Goal: Check status: Check status

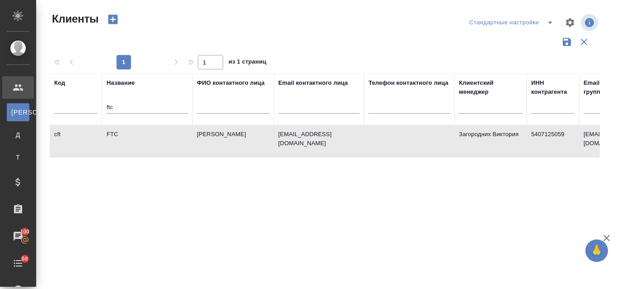
select select "RU"
click at [119, 104] on input "ftc" at bounding box center [147, 108] width 81 height 11
type input "f"
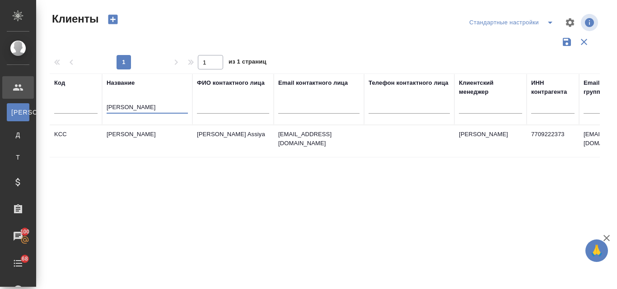
type input "kim"
click at [121, 130] on td "Kimberly-Clark" at bounding box center [147, 142] width 90 height 32
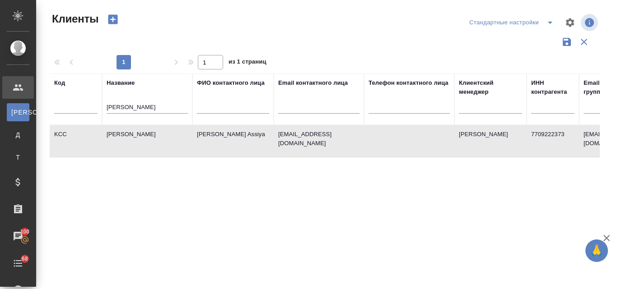
click at [121, 130] on td "Kimberly-Clark" at bounding box center [147, 142] width 90 height 32
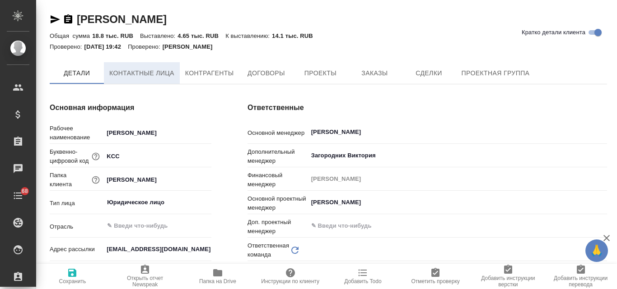
type textarea "x"
type input "Локализация"
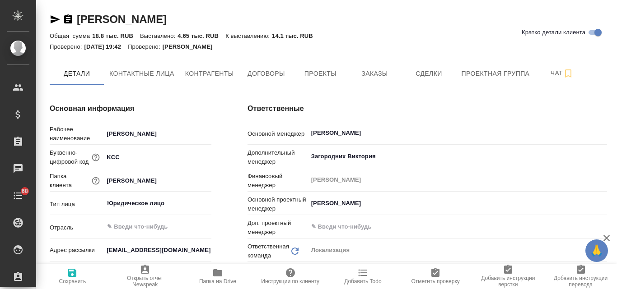
type textarea "x"
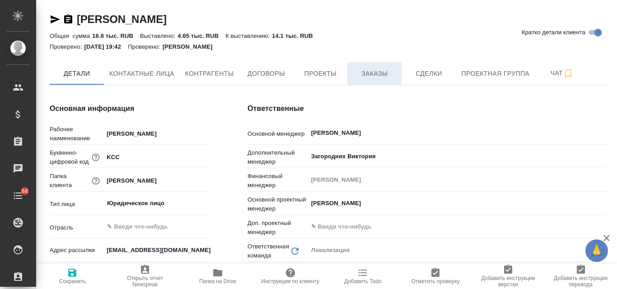
type textarea "x"
type input "(OTP) Общество с ограниченной ответственностью «Вектор Развития»"
click at [364, 79] on span "Заказы" at bounding box center [374, 73] width 43 height 11
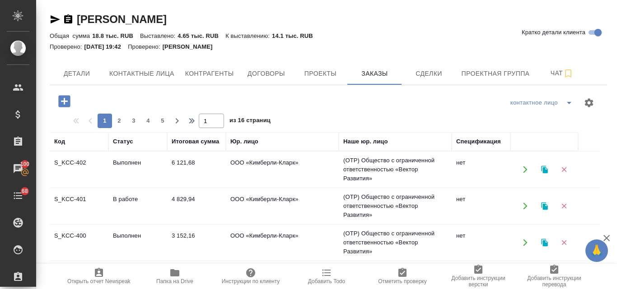
click at [122, 186] on td "В работе" at bounding box center [137, 170] width 59 height 32
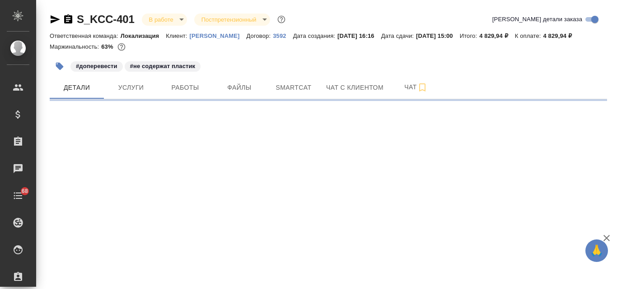
select select "RU"
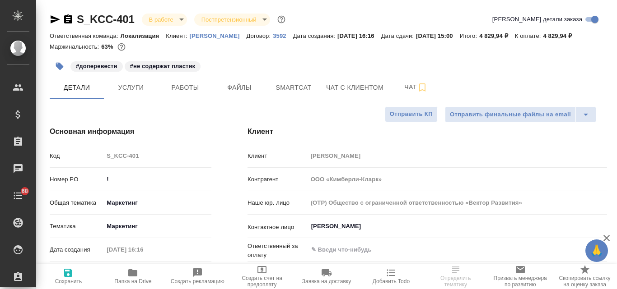
type textarea "x"
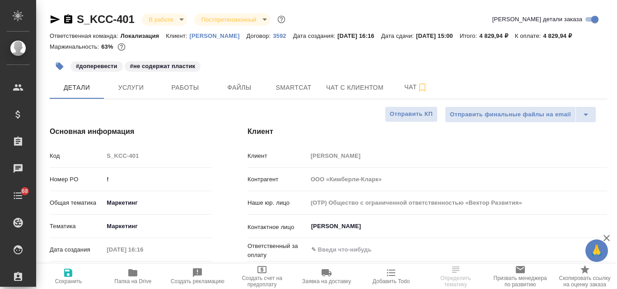
type textarea "x"
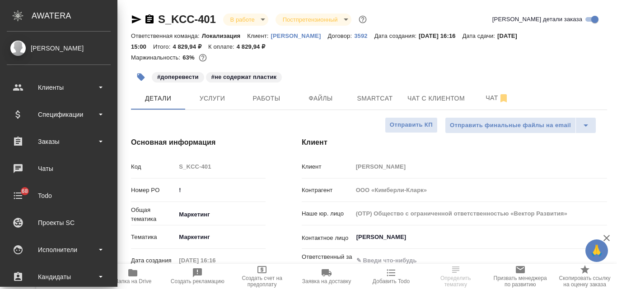
type textarea "x"
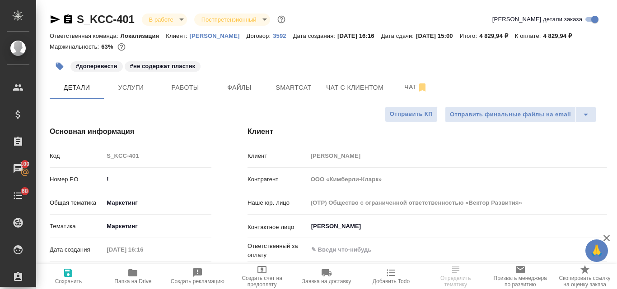
click at [52, 18] on icon "button" at bounding box center [55, 19] width 9 height 8
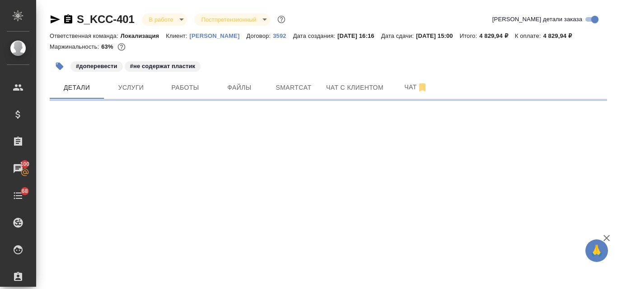
select select "RU"
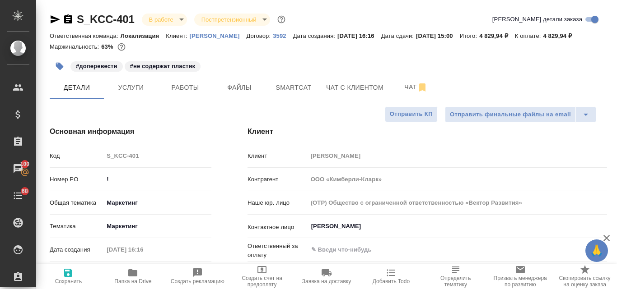
type textarea "x"
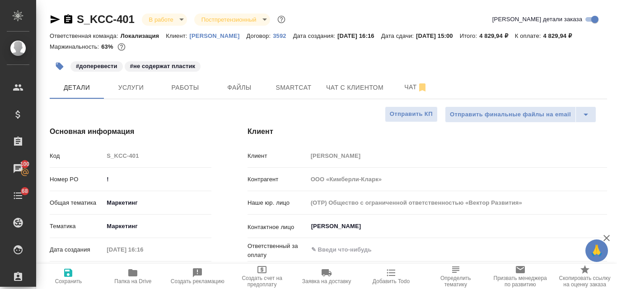
type textarea "x"
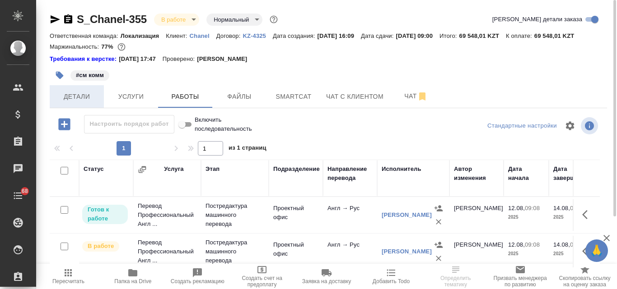
click at [71, 95] on span "Детали" at bounding box center [76, 96] width 43 height 11
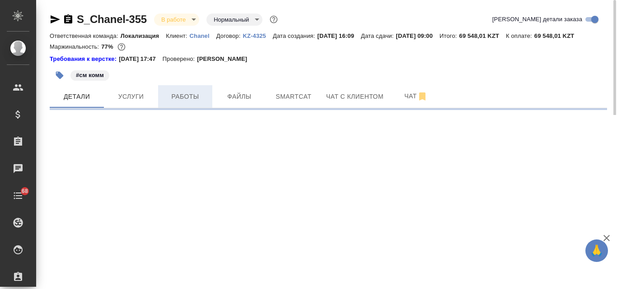
select select "RU"
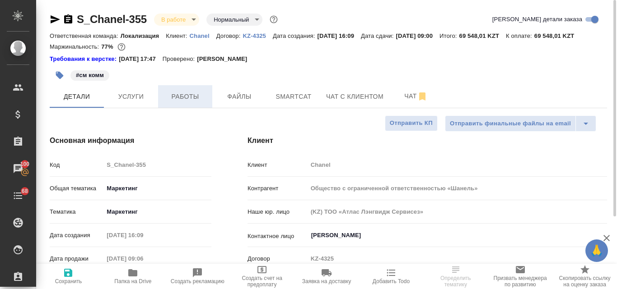
type textarea "x"
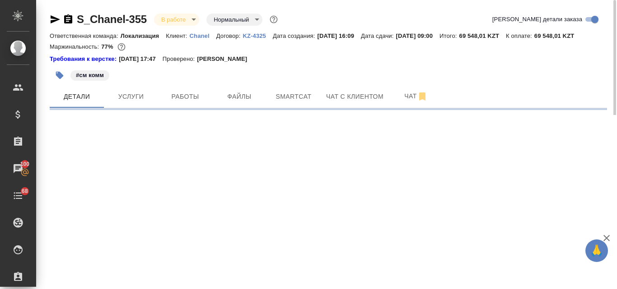
select select "RU"
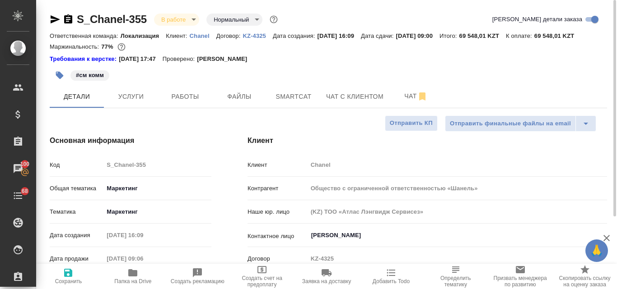
type textarea "x"
